Goal: Task Accomplishment & Management: Use online tool/utility

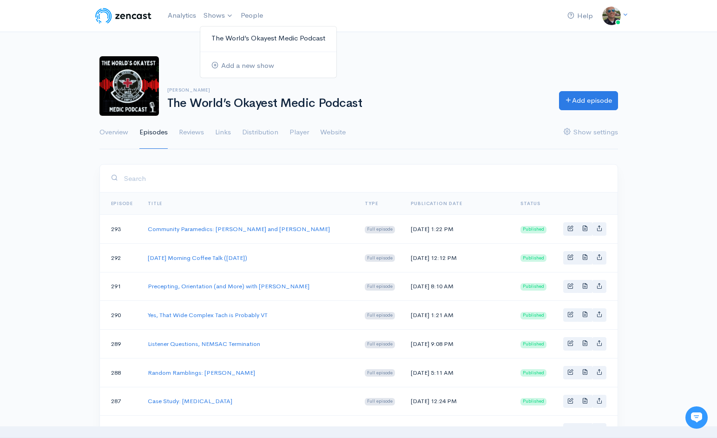
click at [226, 40] on link "The World’s Okayest Medic Podcast" at bounding box center [268, 38] width 136 height 16
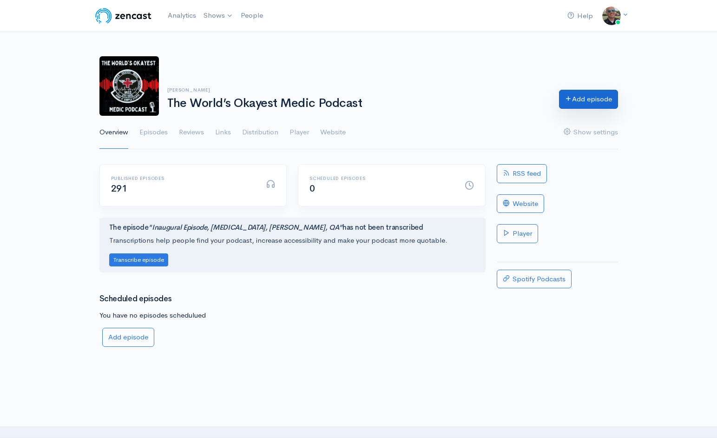
click at [565, 107] on link "Add episode" at bounding box center [588, 99] width 59 height 19
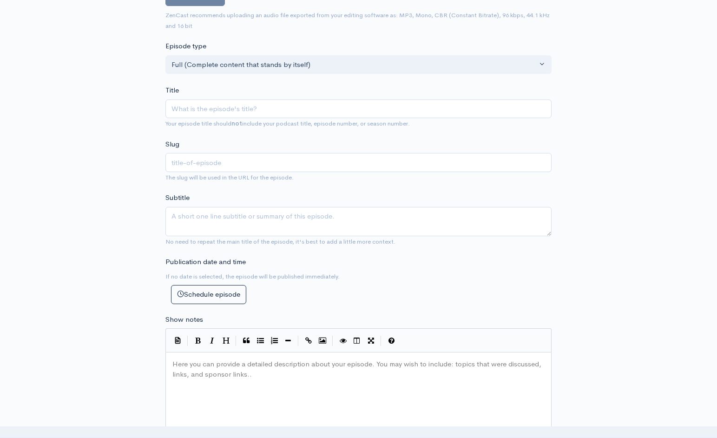
scroll to position [261, 0]
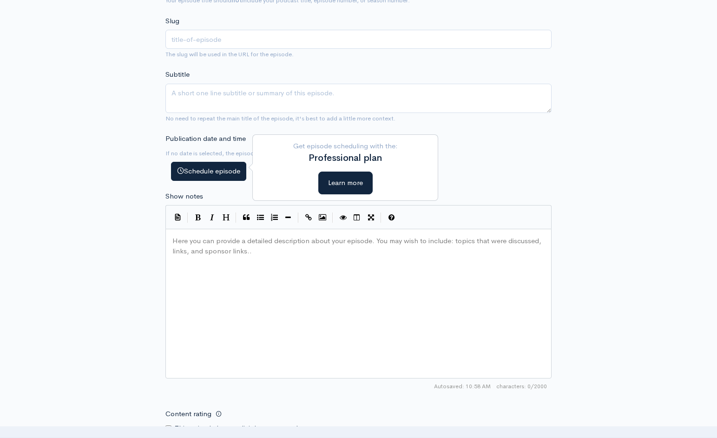
click at [229, 171] on button "Schedule episode" at bounding box center [208, 171] width 75 height 19
click at [354, 189] on button "Learn more" at bounding box center [345, 182] width 54 height 23
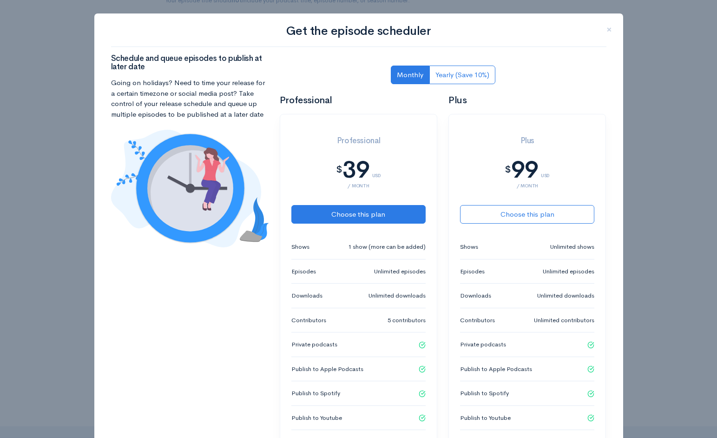
scroll to position [0, 0]
click at [607, 30] on span "×" at bounding box center [609, 29] width 6 height 13
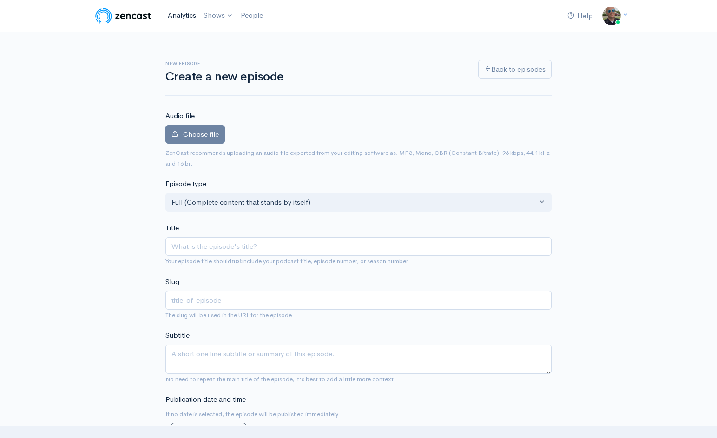
click at [178, 14] on link "Analytics" at bounding box center [182, 16] width 36 height 20
